Goal: Navigation & Orientation: Find specific page/section

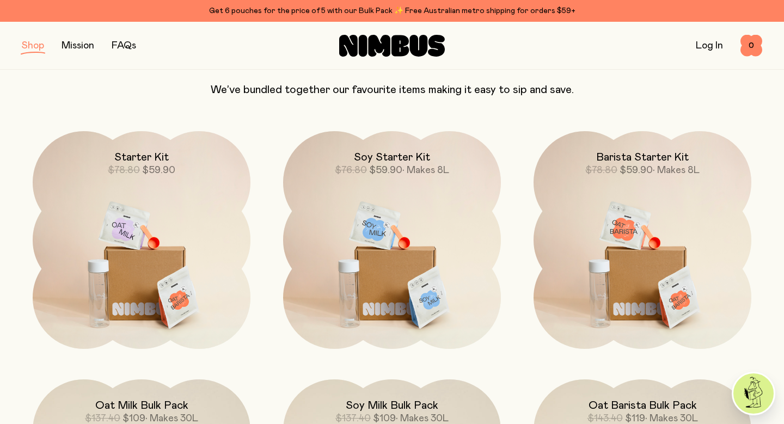
scroll to position [146, 0]
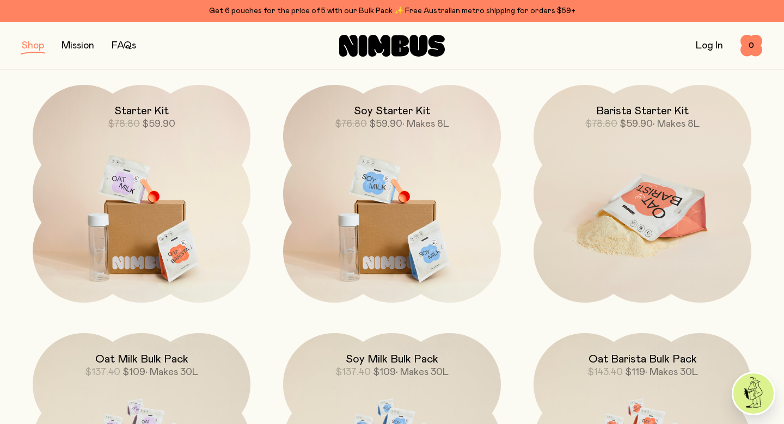
click at [644, 167] on img at bounding box center [643, 213] width 218 height 256
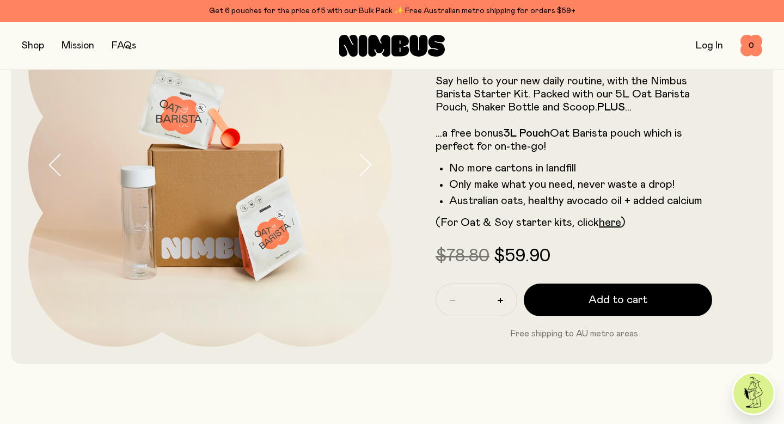
scroll to position [78, 0]
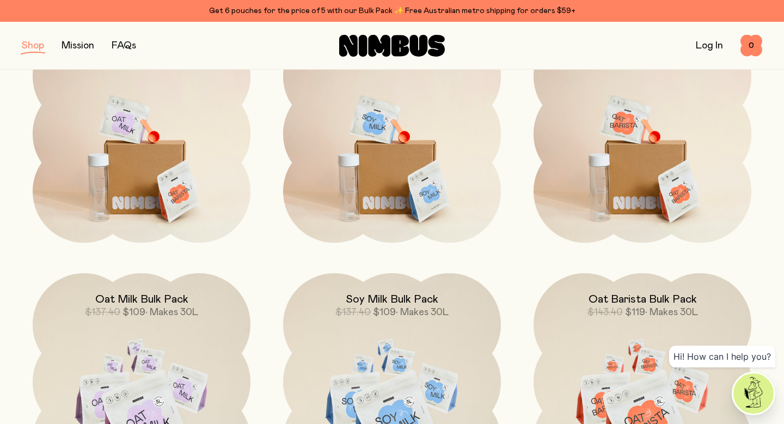
scroll to position [207, 0]
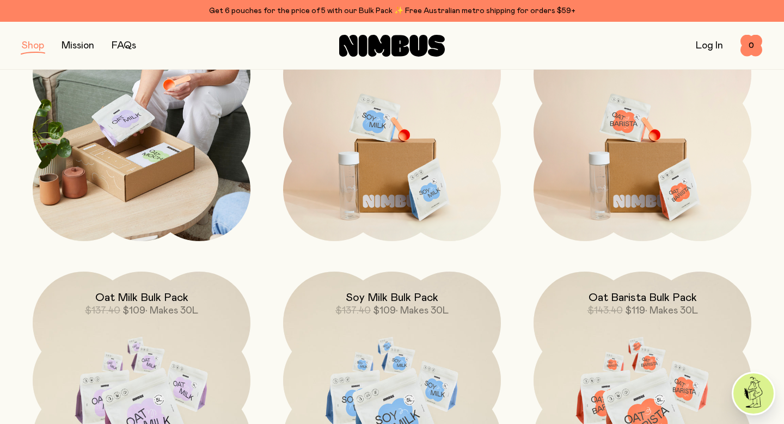
click at [155, 186] on img at bounding box center [142, 132] width 218 height 218
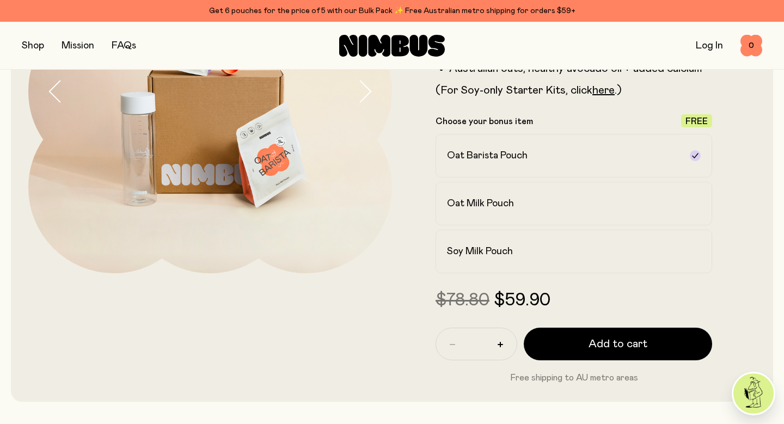
scroll to position [192, 0]
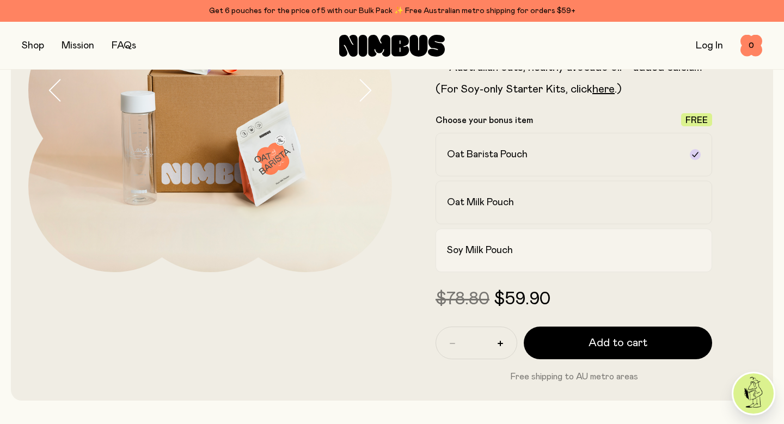
click at [503, 261] on label "Soy Milk Pouch" at bounding box center [574, 251] width 277 height 44
click at [463, 153] on h2 "Oat Barista Pouch" at bounding box center [487, 154] width 81 height 13
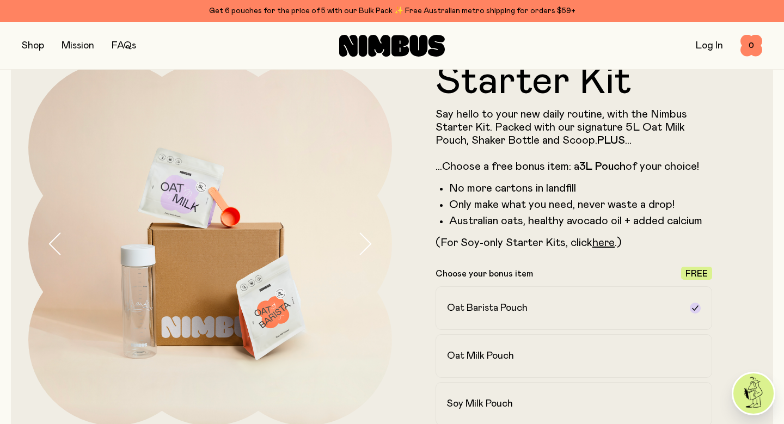
scroll to position [0, 0]
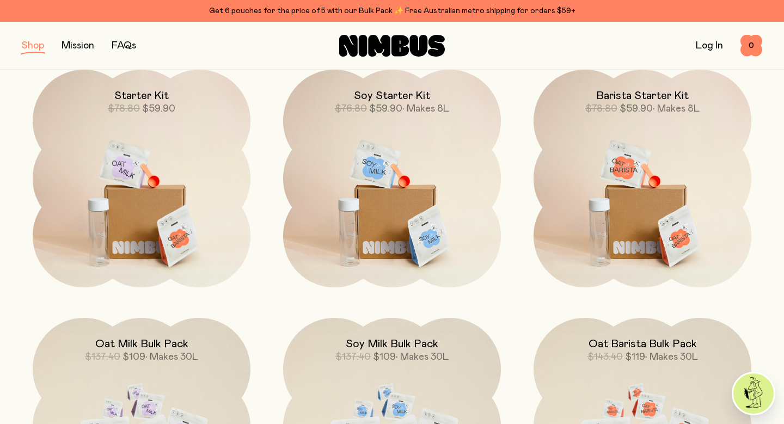
scroll to position [90, 0]
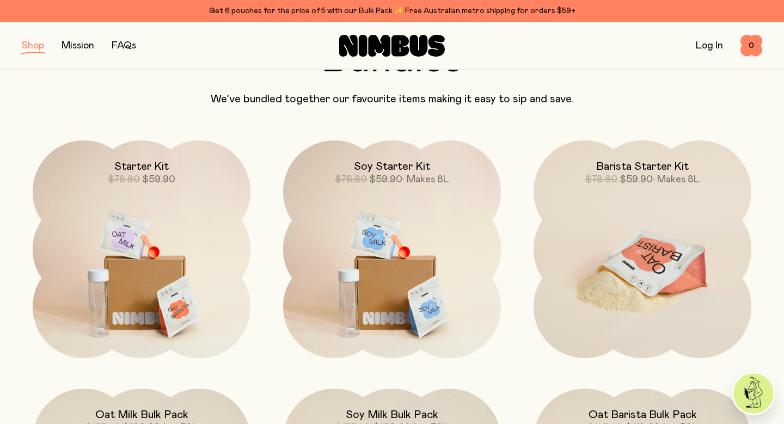
click at [681, 218] on img at bounding box center [643, 269] width 218 height 256
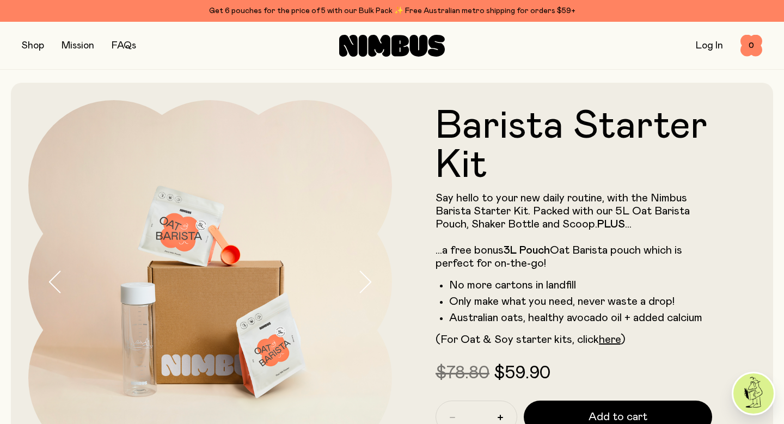
click at [33, 43] on button "button" at bounding box center [33, 45] width 22 height 15
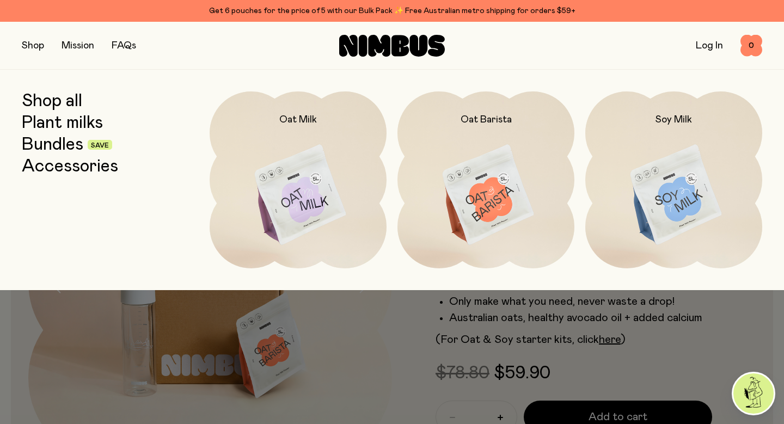
click at [85, 127] on link "Plant milks" at bounding box center [62, 123] width 81 height 20
